Goal: Information Seeking & Learning: Learn about a topic

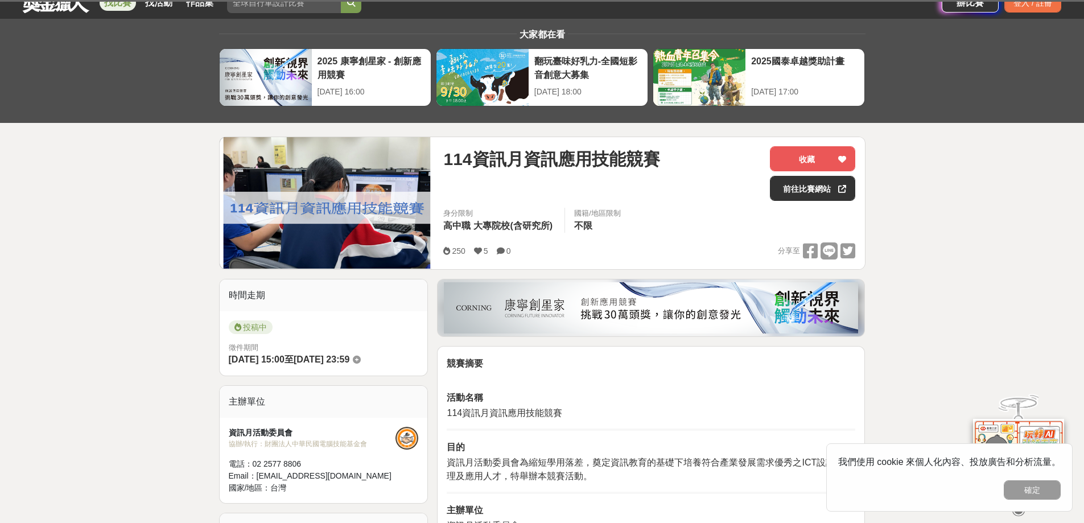
scroll to position [57, 0]
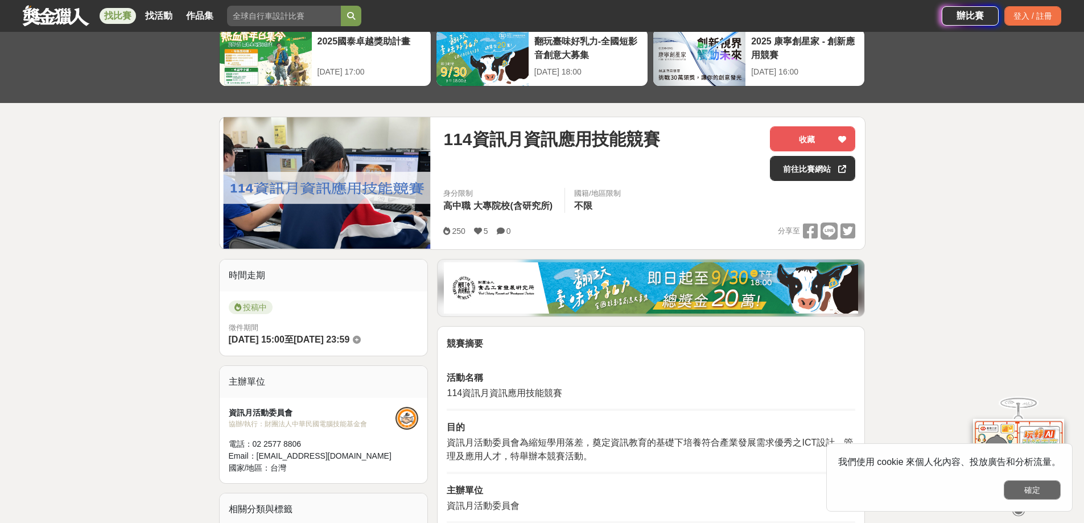
click at [1041, 492] on button "確定" at bounding box center [1032, 489] width 57 height 19
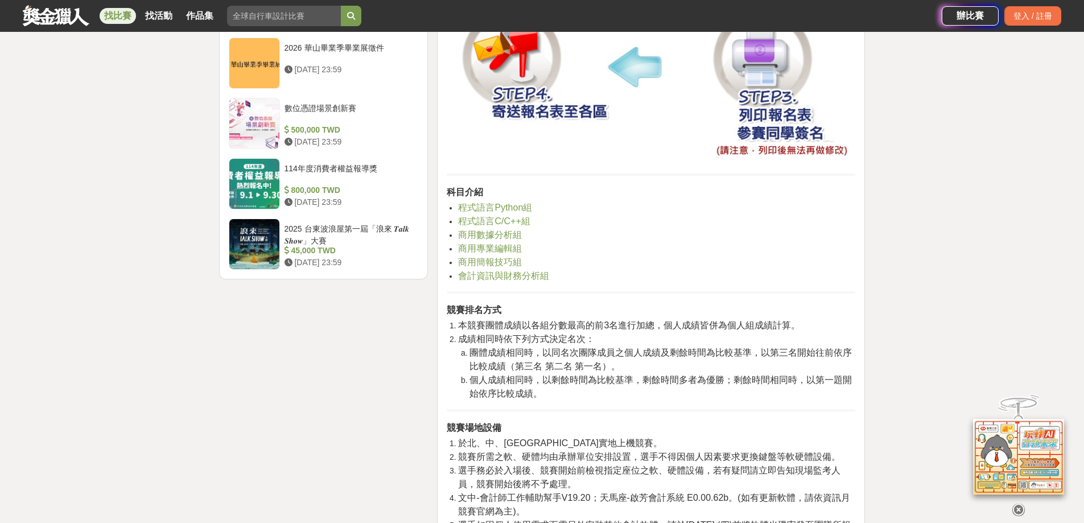
scroll to position [1366, 0]
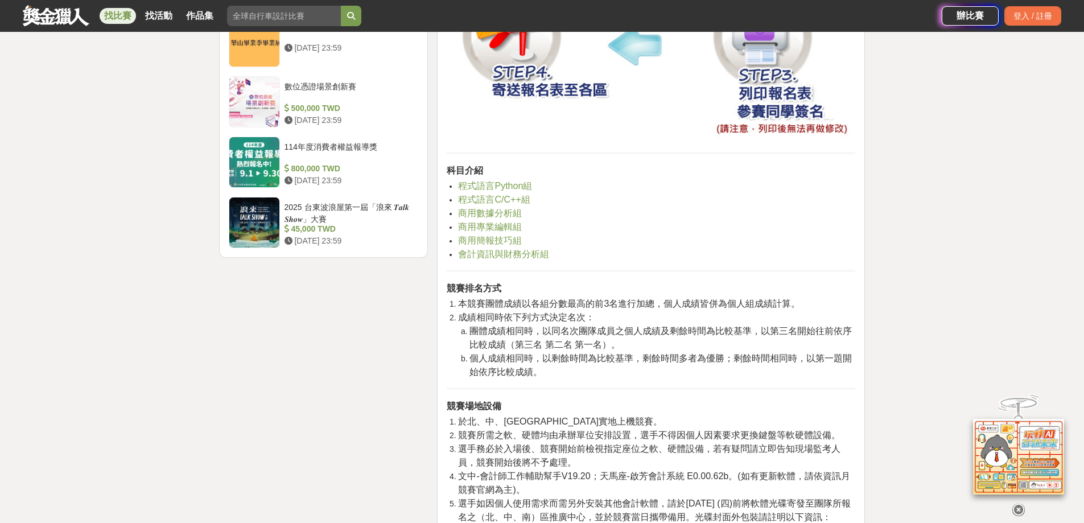
click at [492, 189] on span "程式語言Python組" at bounding box center [495, 186] width 74 height 10
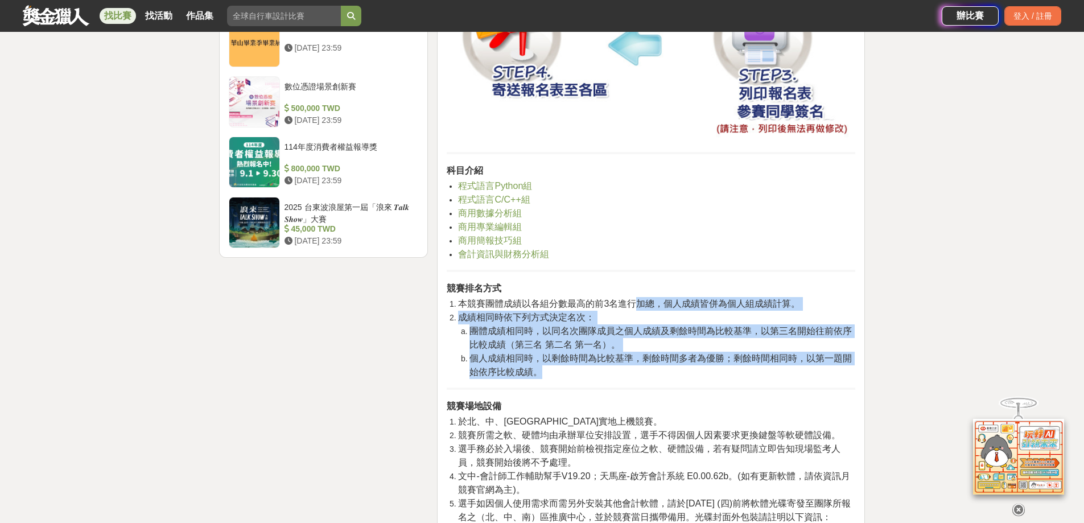
drag, startPoint x: 632, startPoint y: 299, endPoint x: 660, endPoint y: 366, distance: 72.2
click at [660, 366] on ol "本競賽團體成績以各組分數最高的前3名進行加總，個人成績皆併為個人組成績計算。 成績相同時依下列方式決定名次： 團體成績相同時，以同名次團隊成員之個人成績及剩餘…" at bounding box center [651, 338] width 409 height 82
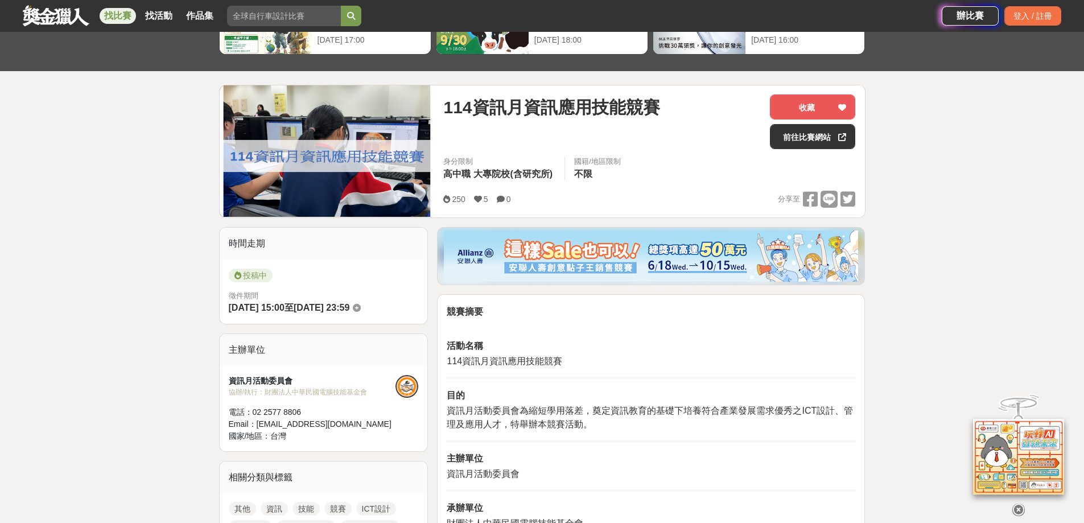
scroll to position [57, 0]
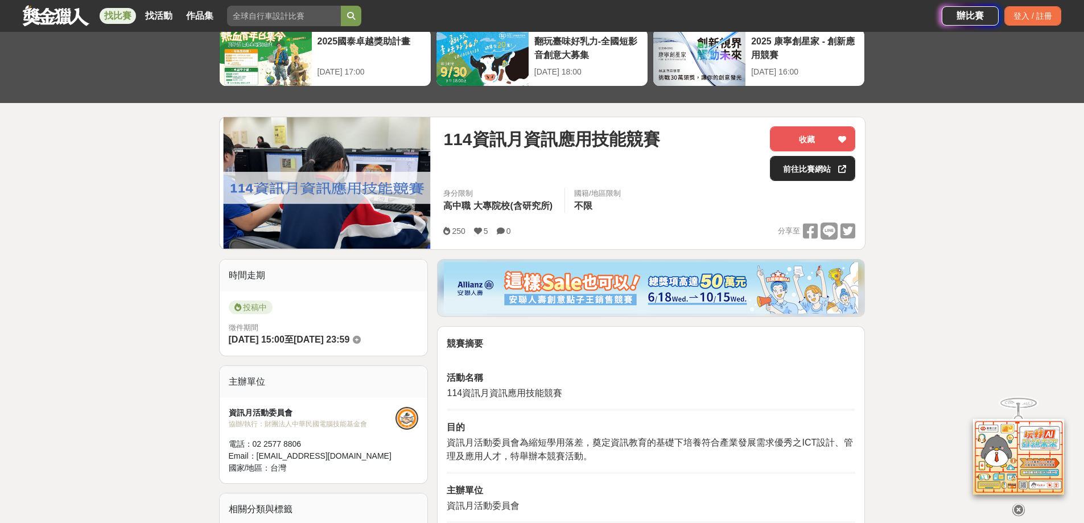
click at [793, 171] on link "前往比賽網站" at bounding box center [812, 168] width 85 height 25
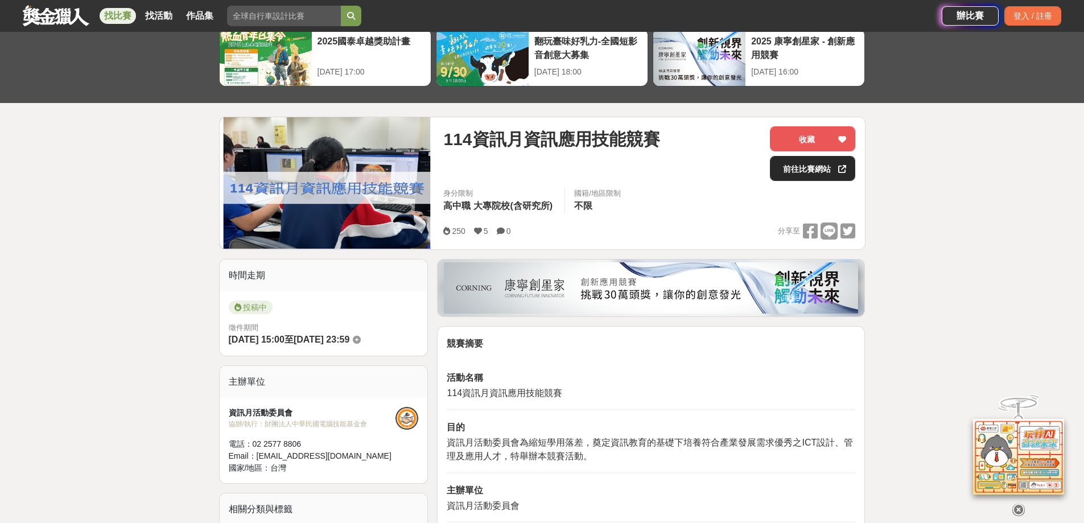
click at [808, 168] on link "前往比賽網站" at bounding box center [812, 168] width 85 height 25
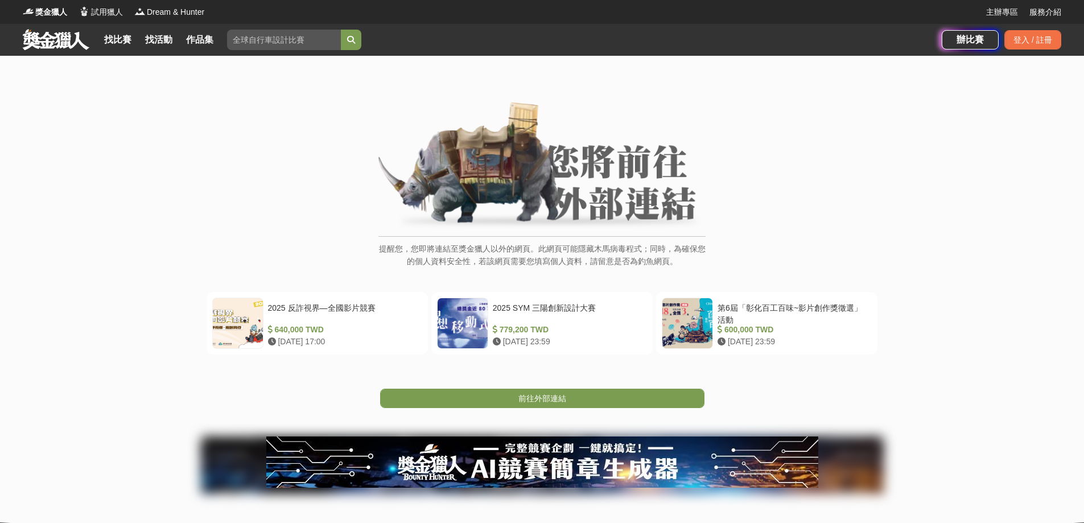
click at [564, 182] on img at bounding box center [542, 166] width 327 height 129
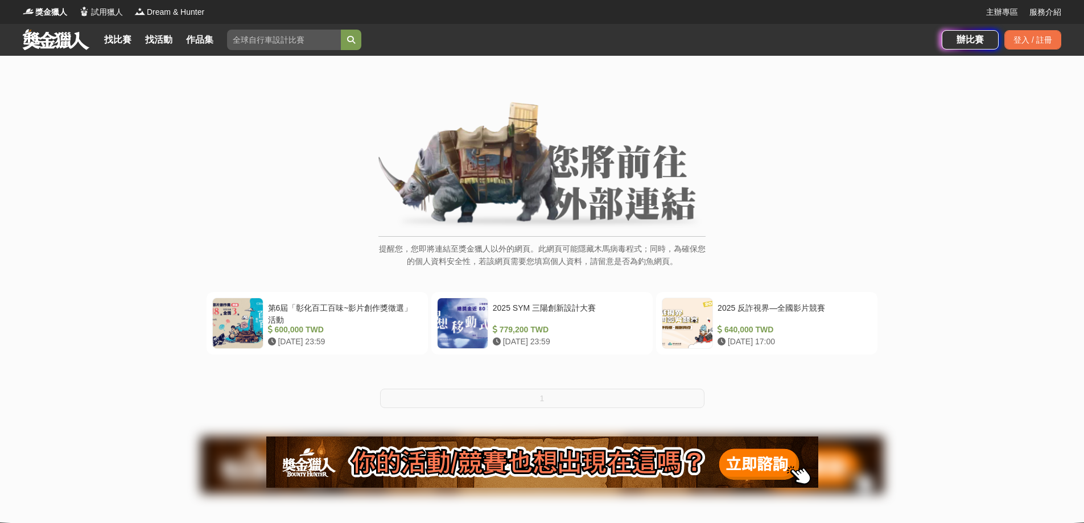
click at [553, 202] on img at bounding box center [542, 166] width 327 height 129
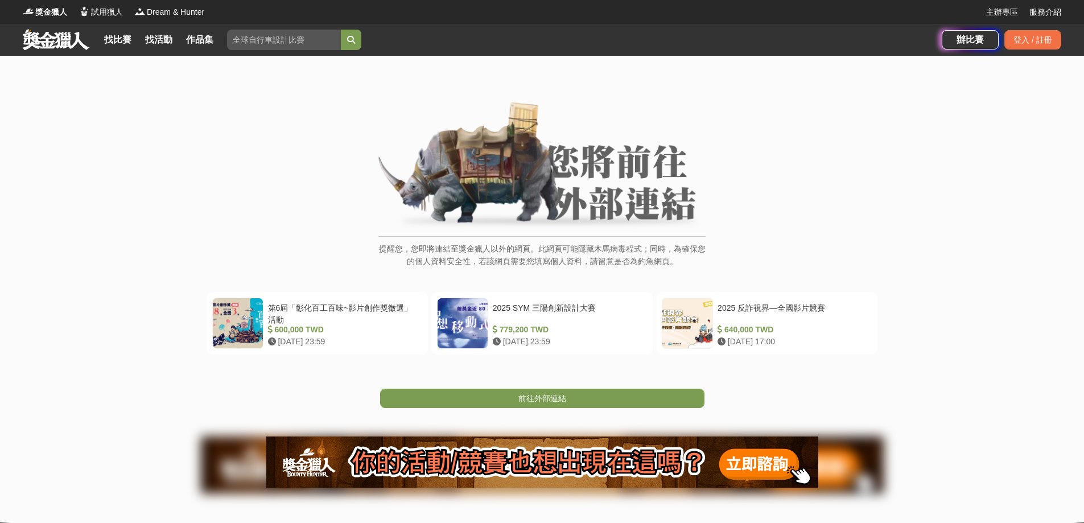
click at [601, 178] on img at bounding box center [542, 166] width 327 height 129
drag, startPoint x: 532, startPoint y: 246, endPoint x: 579, endPoint y: 266, distance: 50.8
click at [579, 266] on p "提醒您，您即將連結至獎金獵人以外的網頁。此網頁可能隱藏木馬病毒程式；同時，為確保您的個人資料安全性，若該網頁需要您填寫個人資料，請留意是否為釣魚網頁。" at bounding box center [542, 261] width 327 height 37
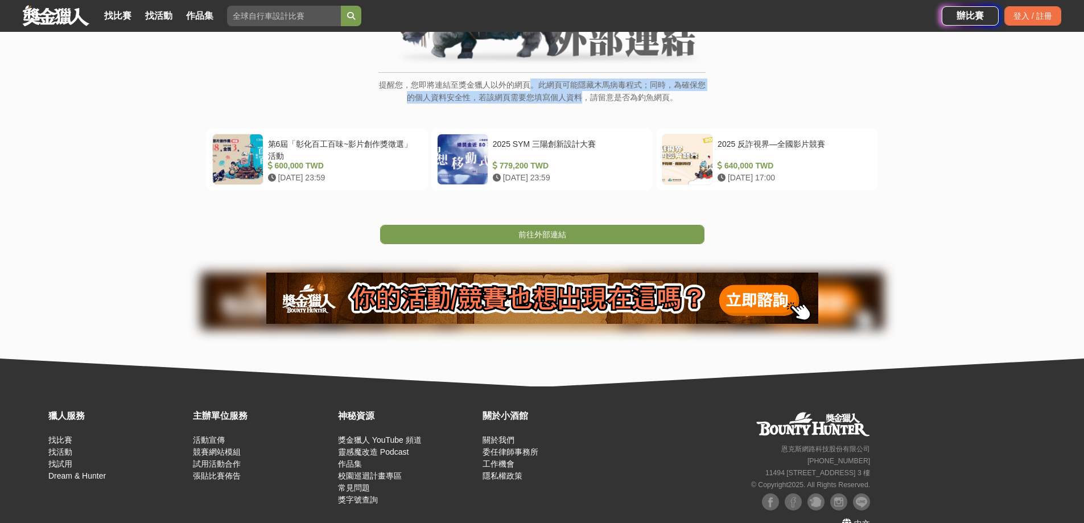
scroll to position [187, 0]
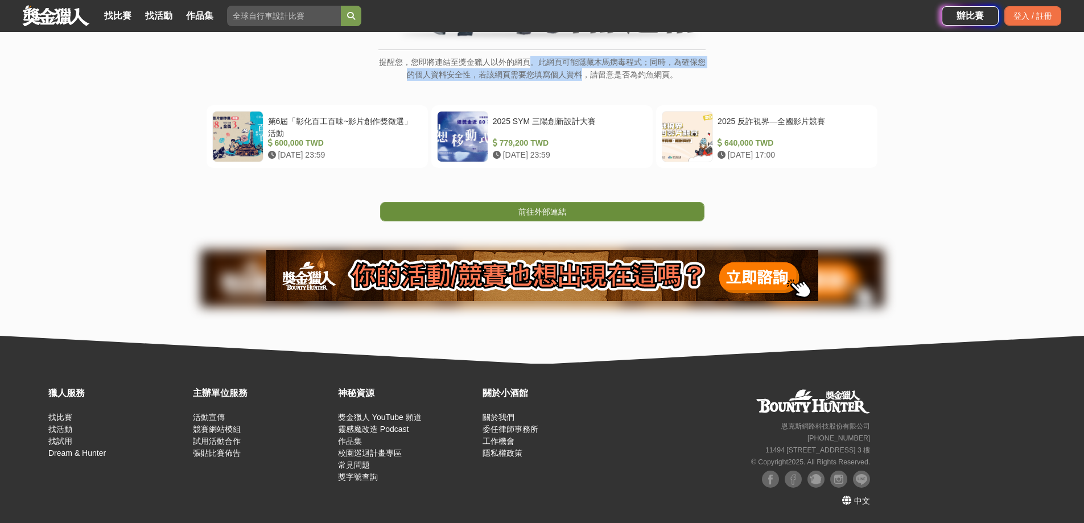
click at [543, 215] on span "前往外部連結" at bounding box center [543, 211] width 48 height 9
